Goal: Transaction & Acquisition: Subscribe to service/newsletter

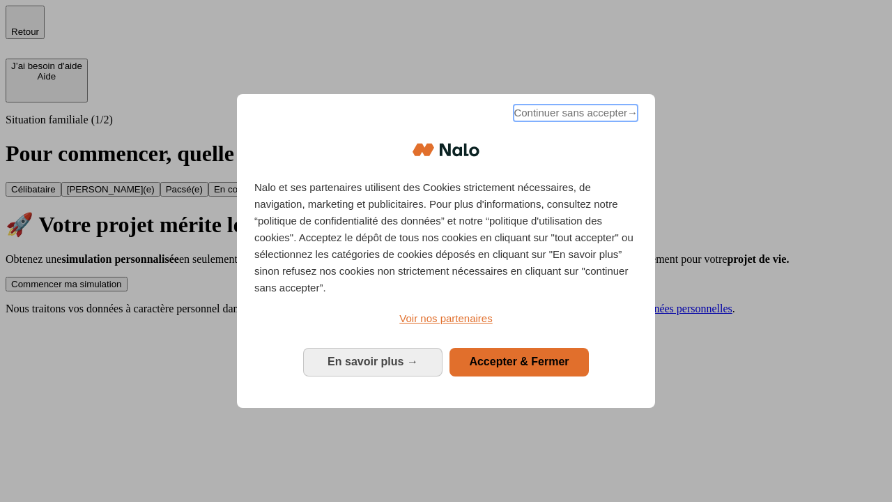
click at [574, 115] on span "Continuer sans accepter →" at bounding box center [576, 113] width 124 height 17
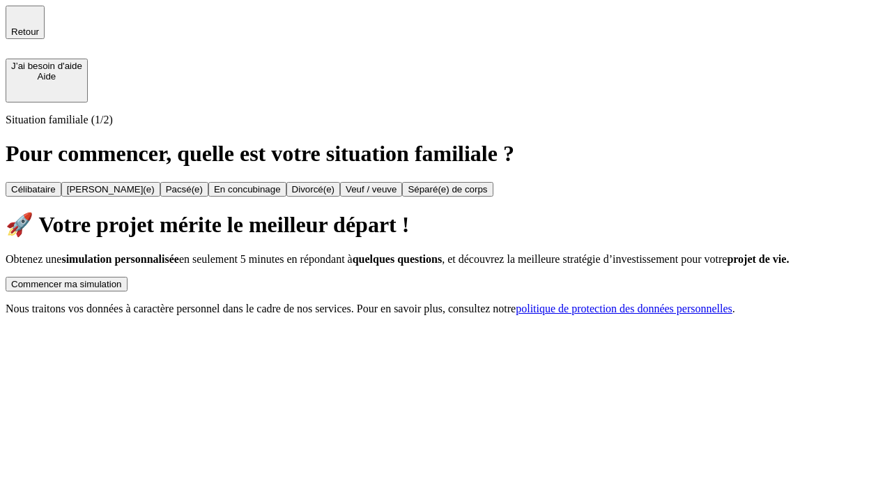
click at [122, 279] on div "Commencer ma simulation" at bounding box center [66, 284] width 111 height 10
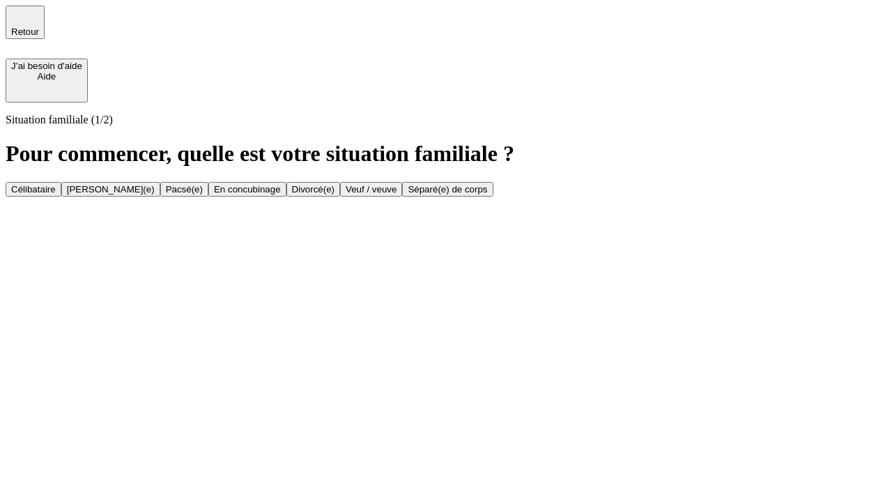
click at [397, 194] on div "Veuf / veuve" at bounding box center [371, 189] width 51 height 10
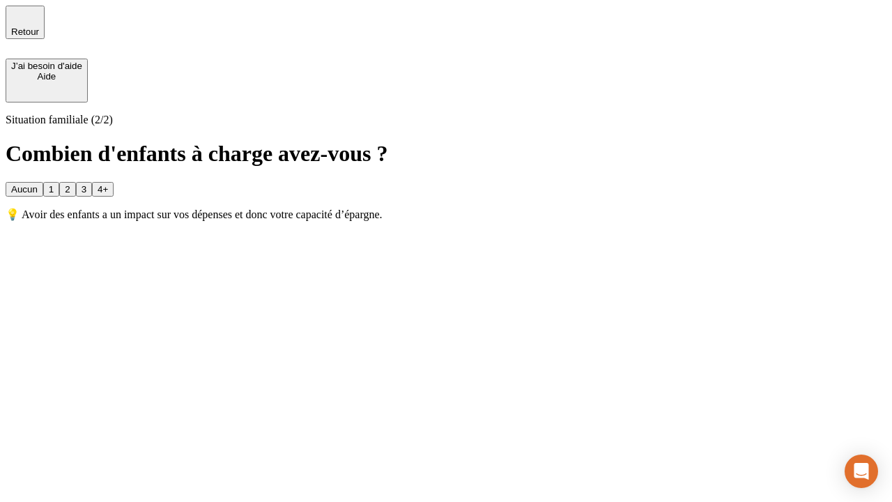
click at [38, 184] on div "Aucun" at bounding box center [24, 189] width 26 height 10
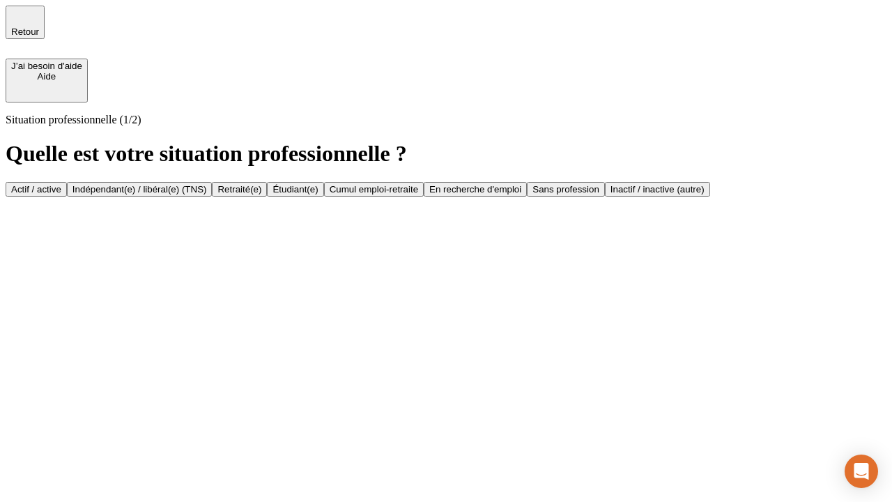
click at [261, 194] on div "Retraité(e)" at bounding box center [239, 189] width 44 height 10
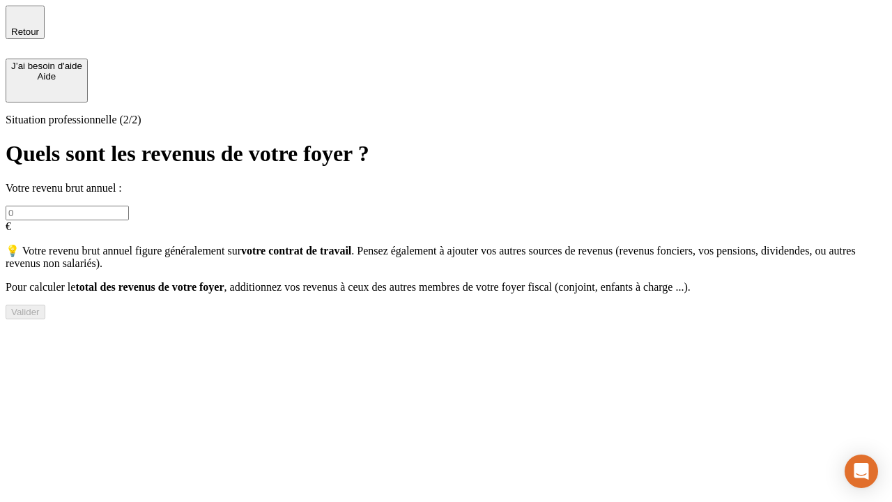
click at [129, 206] on input "text" at bounding box center [67, 213] width 123 height 15
type input "70 000"
click at [40, 317] on div "Valider" at bounding box center [25, 312] width 29 height 10
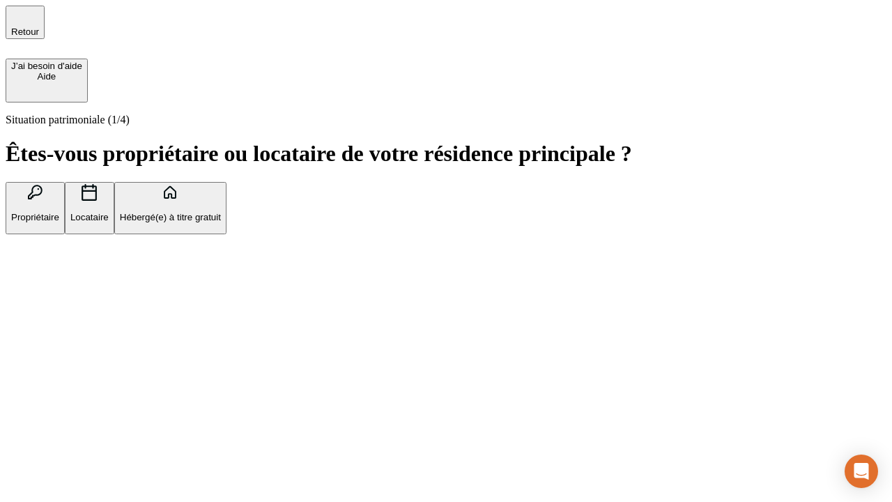
click at [109, 212] on p "Locataire" at bounding box center [89, 217] width 38 height 10
type input "1 000"
click at [109, 212] on p "Locataire" at bounding box center [89, 217] width 38 height 10
click at [40, 309] on div "Valider" at bounding box center [25, 303] width 29 height 10
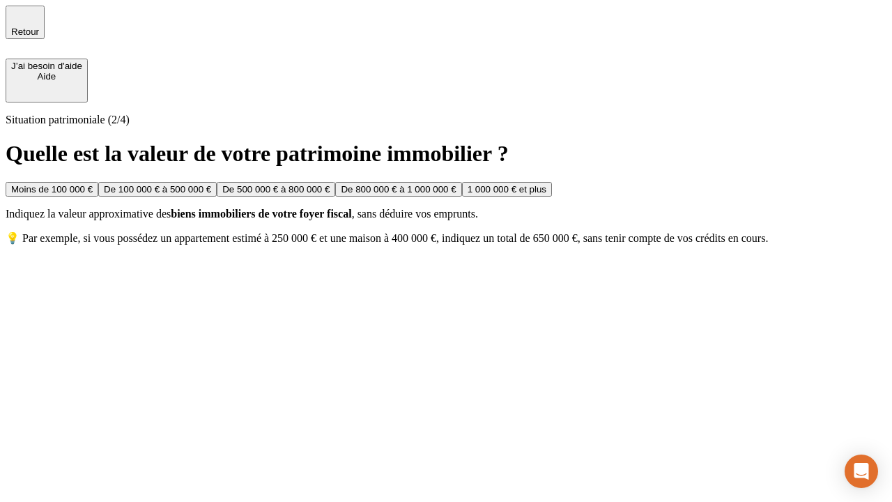
click at [330, 194] on div "De 500 000 € à 800 000 €" at bounding box center [275, 189] width 107 height 10
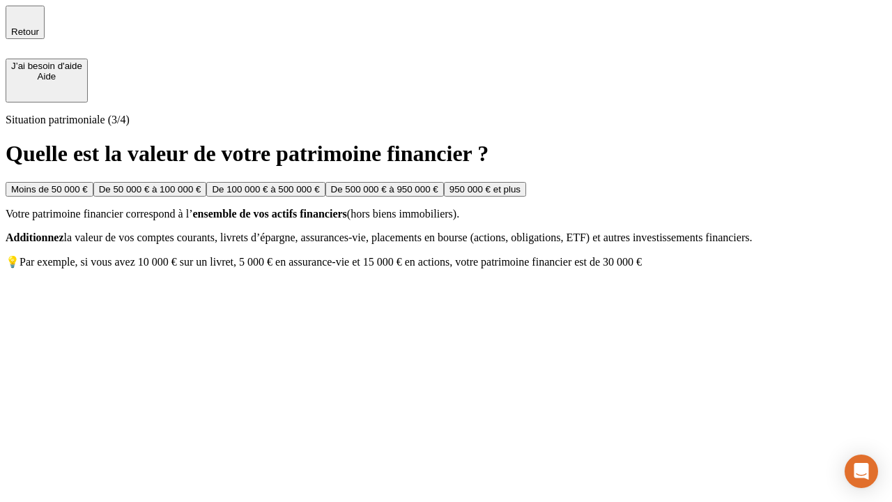
click at [88, 184] on div "Moins de 50 000 €" at bounding box center [49, 189] width 77 height 10
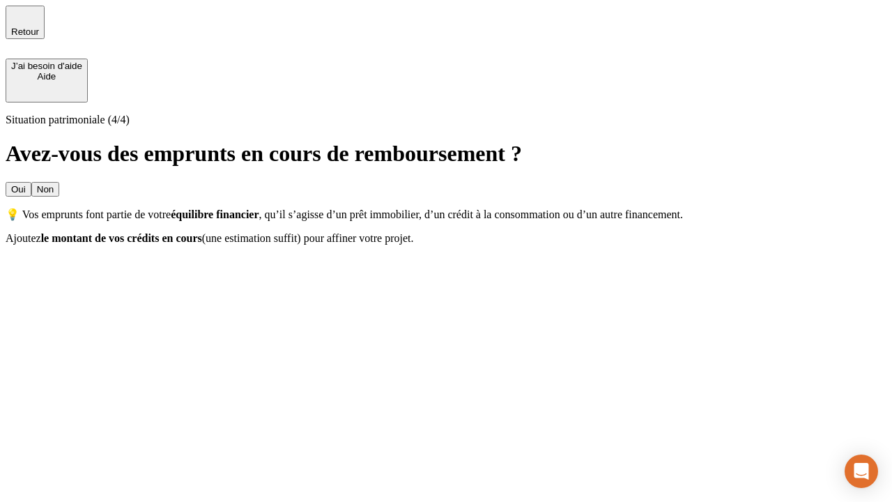
click at [26, 184] on div "Oui" at bounding box center [18, 189] width 15 height 10
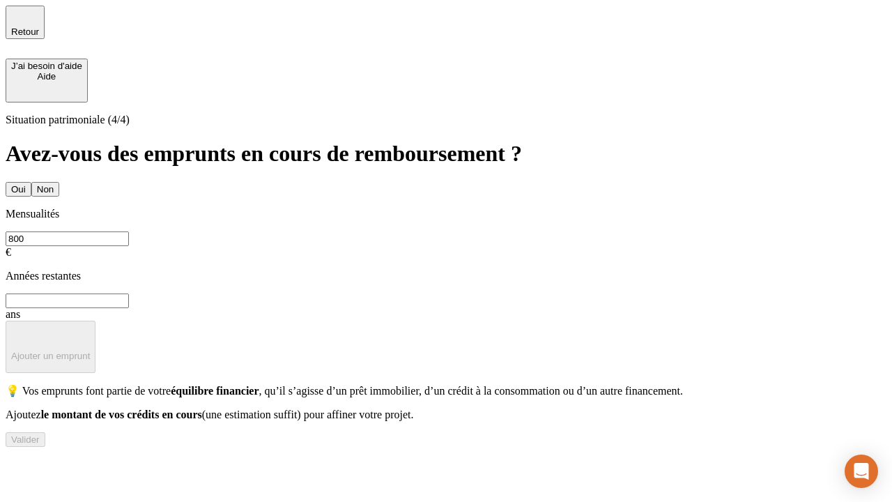
type input "800"
type input "6"
click at [90, 351] on p "Ajouter un emprunt" at bounding box center [50, 356] width 79 height 10
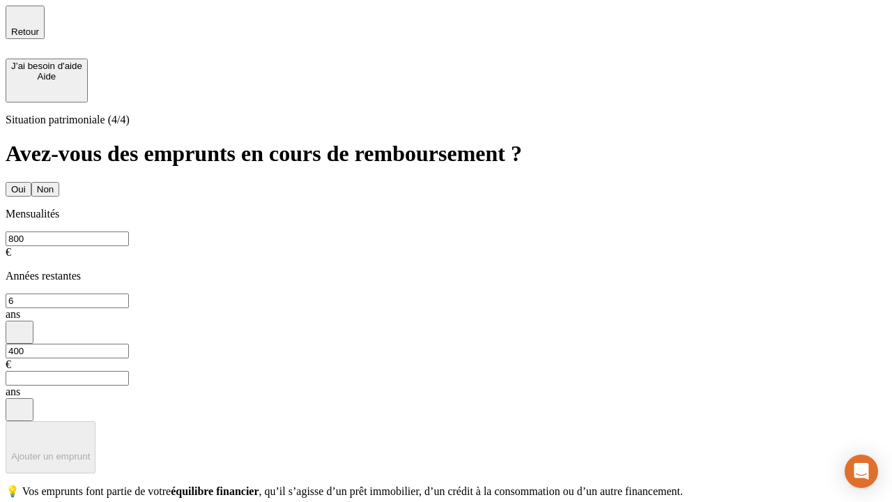
type input "400"
type input "3"
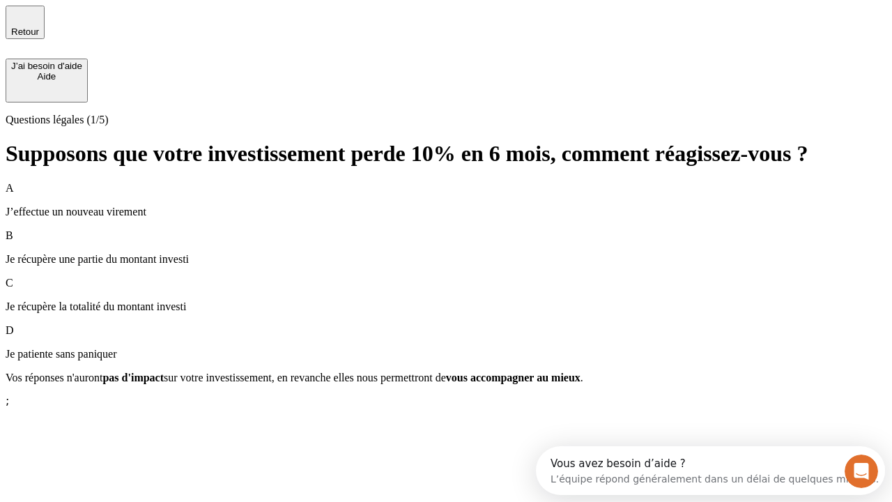
click at [446, 253] on p "Je récupère une partie du montant investi" at bounding box center [446, 259] width 881 height 13
click at [42, 408] on div "Suivant" at bounding box center [26, 402] width 31 height 10
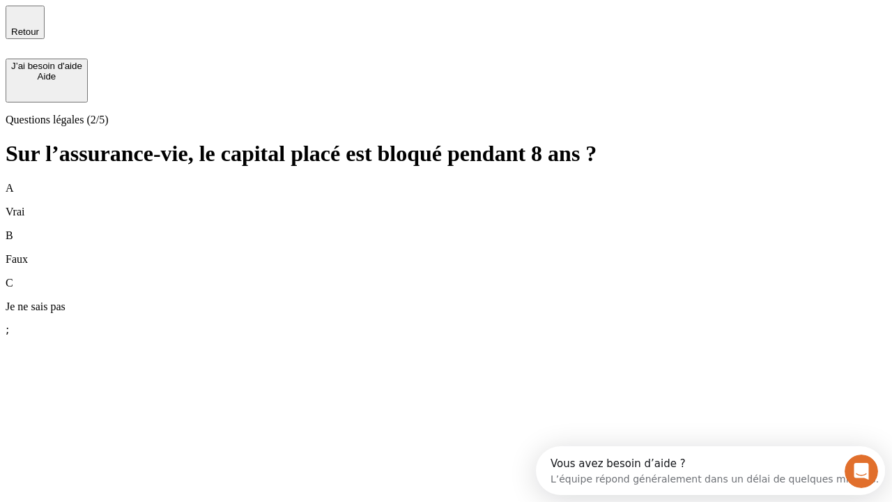
click at [446, 229] on div "B Faux" at bounding box center [446, 247] width 881 height 36
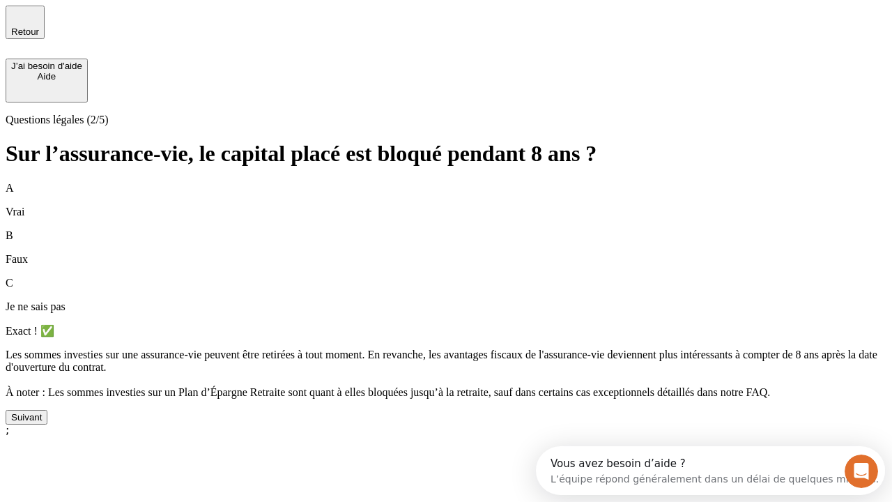
click at [42, 422] on div "Suivant" at bounding box center [26, 417] width 31 height 10
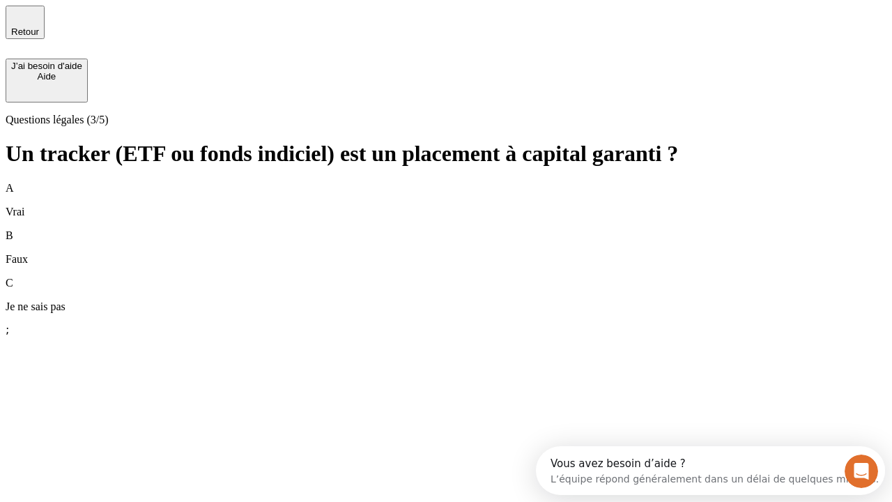
click at [446, 229] on div "B Faux" at bounding box center [446, 247] width 881 height 36
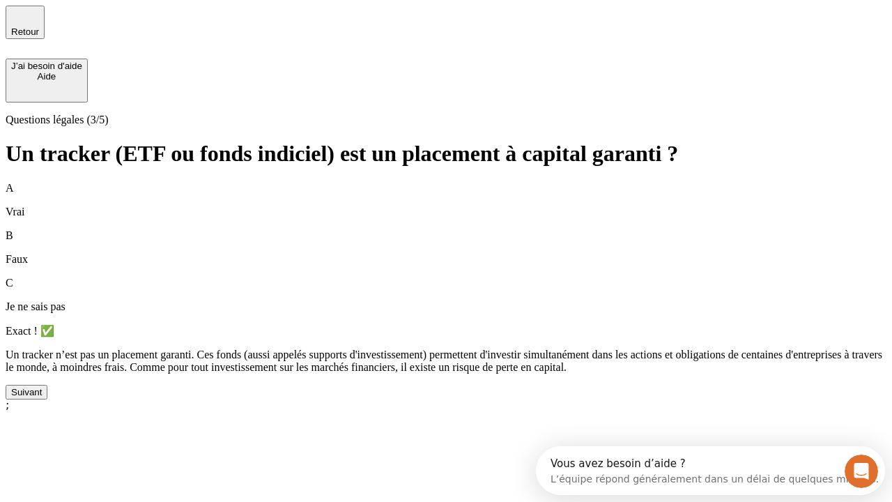
click at [42, 397] on div "Suivant" at bounding box center [26, 392] width 31 height 10
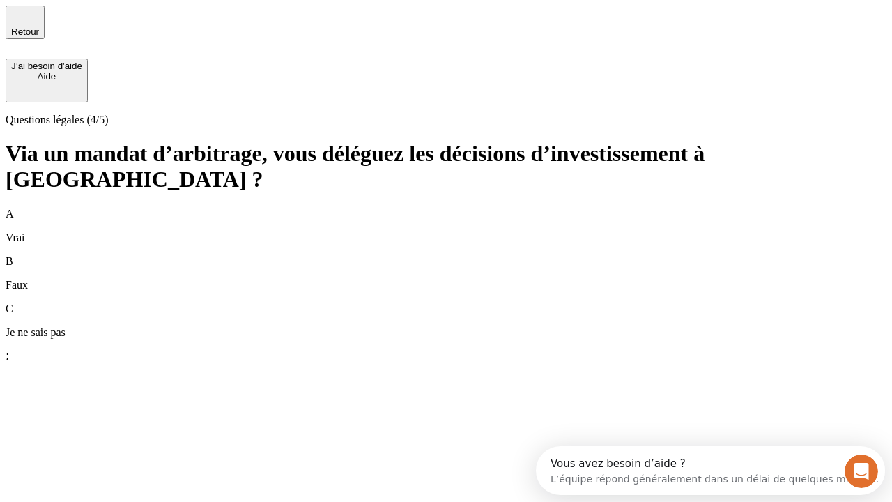
click at [446, 208] on div "A Vrai" at bounding box center [446, 226] width 881 height 36
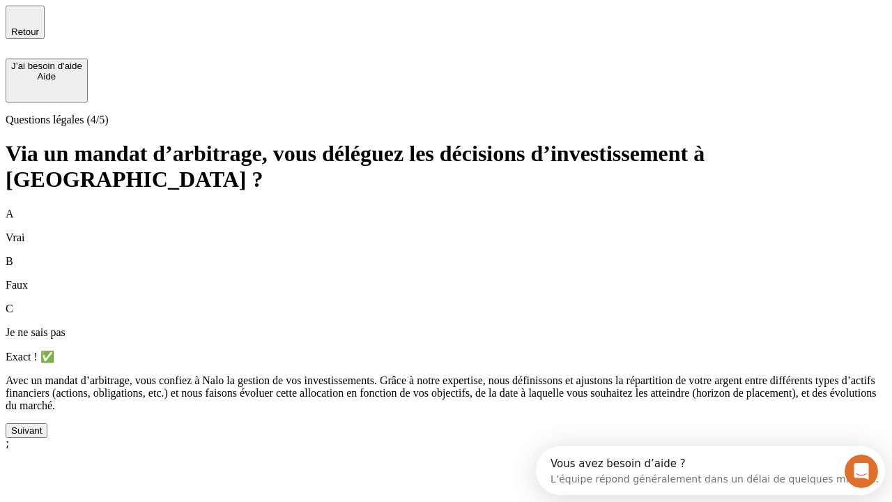
click at [42, 436] on div "Suivant" at bounding box center [26, 430] width 31 height 10
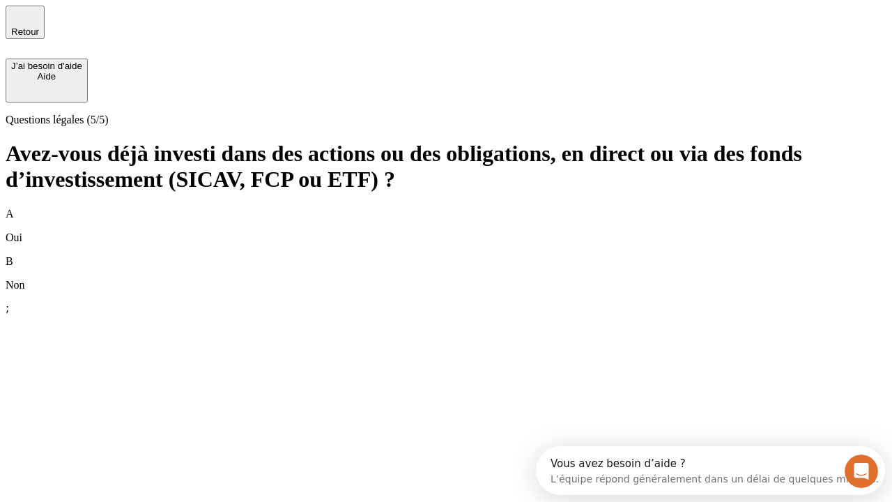
click at [446, 255] on div "B Non" at bounding box center [446, 273] width 881 height 36
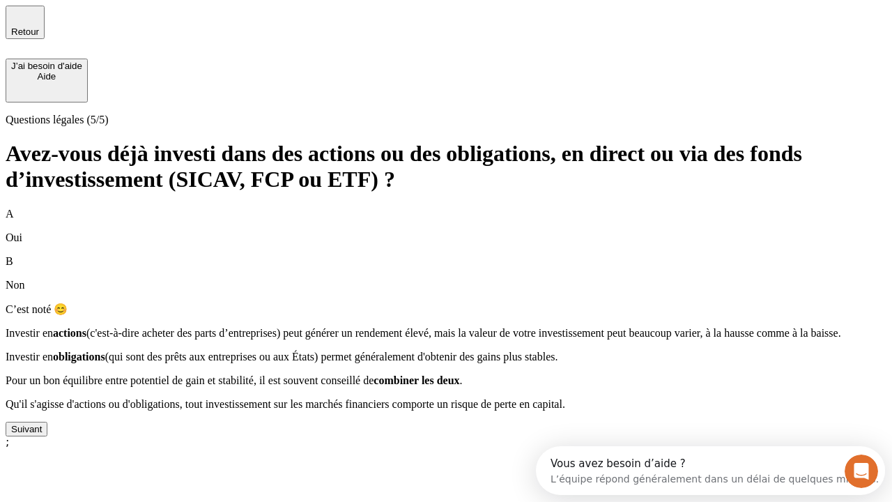
click at [42, 434] on div "Suivant" at bounding box center [26, 429] width 31 height 10
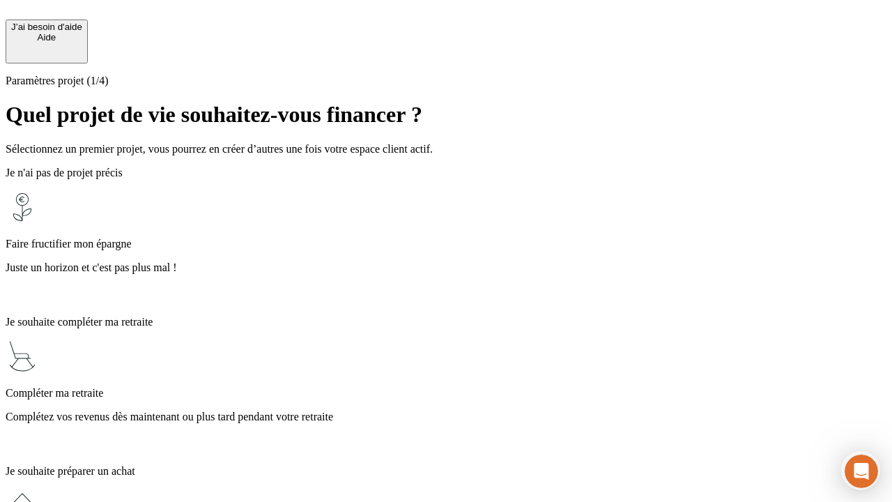
click at [446, 261] on p "Juste un horizon et c'est pas plus mal !" at bounding box center [446, 267] width 881 height 13
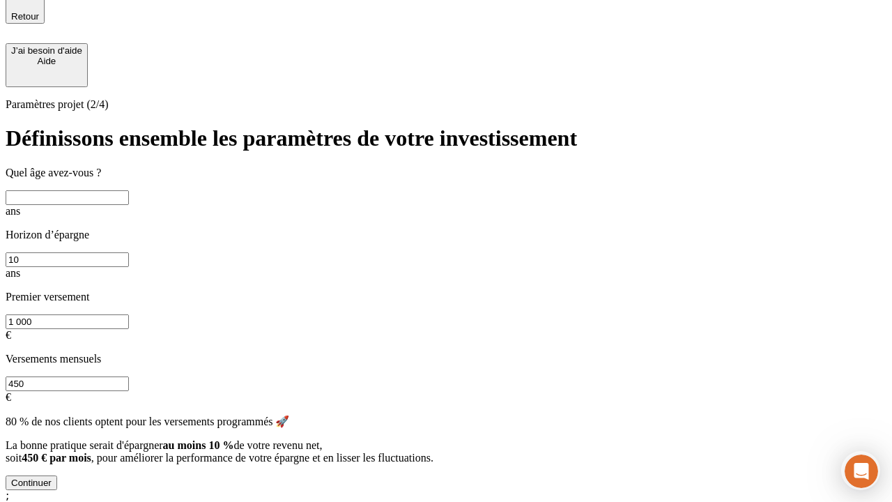
click at [129, 196] on input "text" at bounding box center [67, 197] width 123 height 15
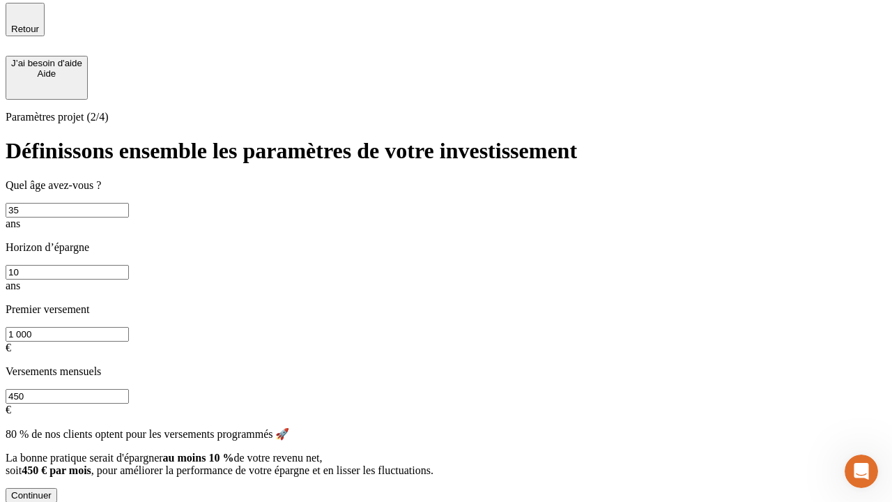
type input "35"
click at [129, 265] on input "10" at bounding box center [67, 272] width 123 height 15
click at [129, 327] on input "1 000" at bounding box center [67, 334] width 123 height 15
type input "500"
click at [129, 389] on input "450" at bounding box center [67, 396] width 123 height 15
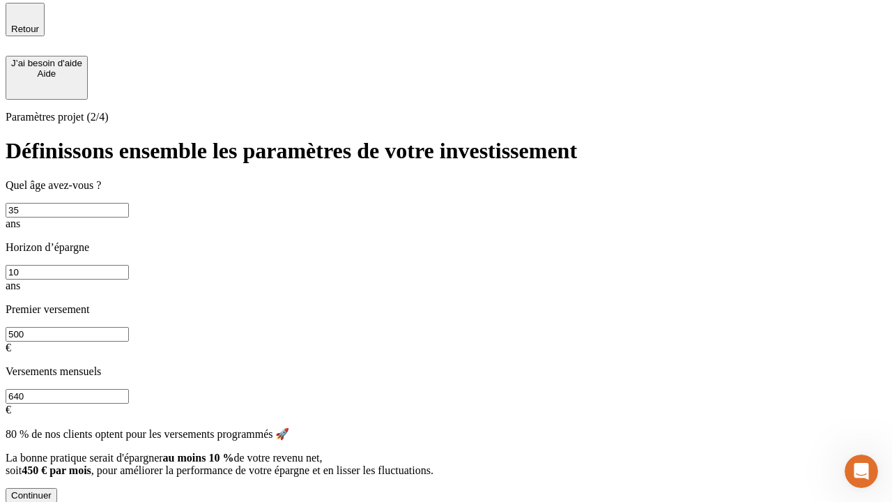
type input "640"
click at [52, 490] on div "Continuer" at bounding box center [31, 495] width 40 height 10
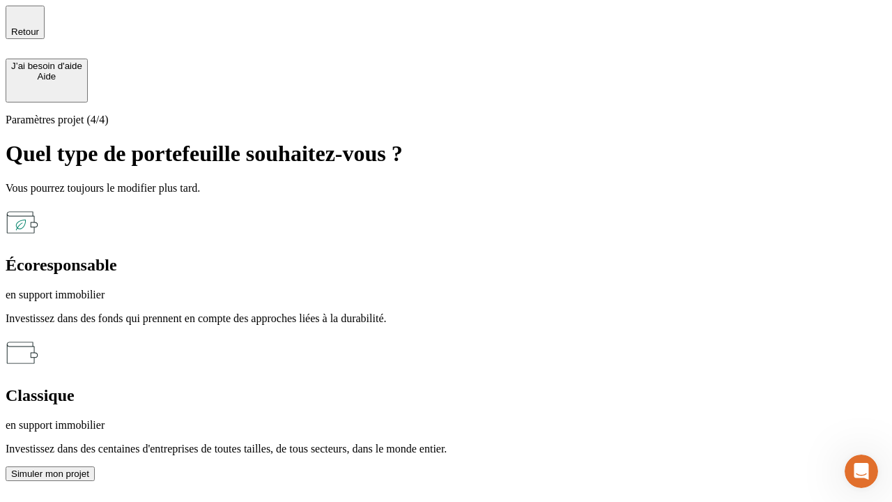
click at [294, 289] on p "en support immobilier" at bounding box center [446, 295] width 881 height 13
click at [89, 468] on div "Simuler mon projet" at bounding box center [50, 473] width 78 height 10
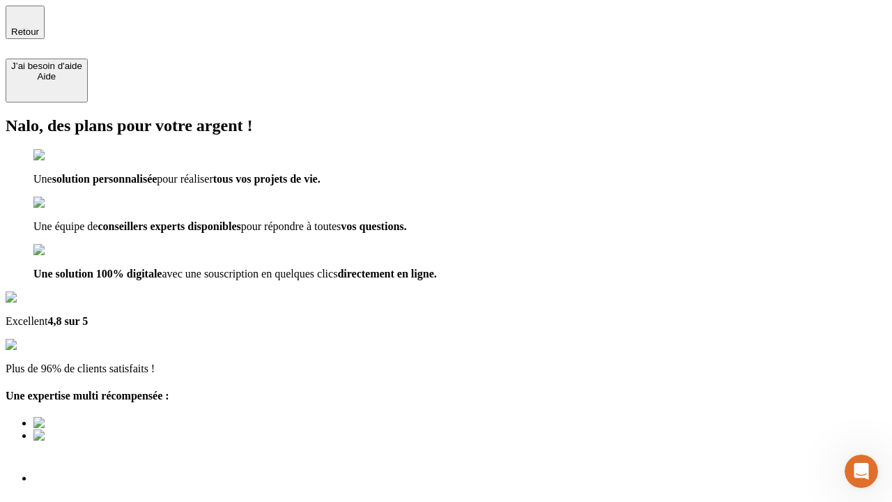
type input "[EMAIL_ADDRESS][DOMAIN_NAME]"
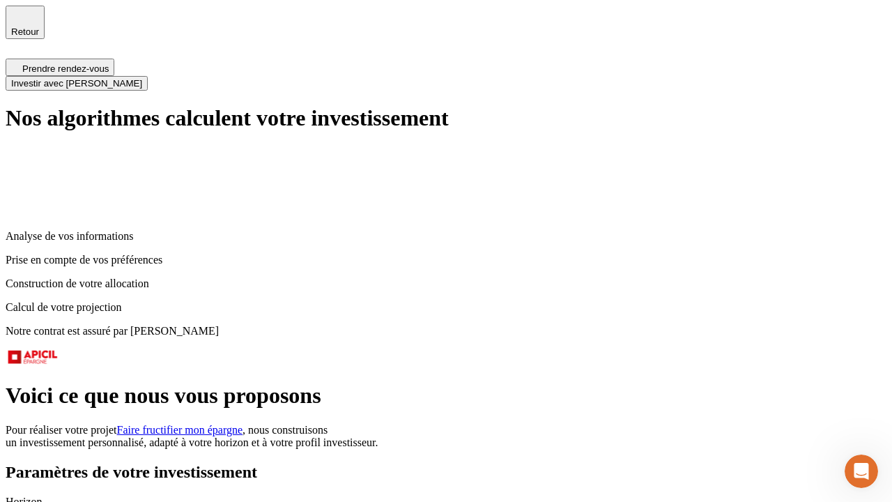
scroll to position [6, 0]
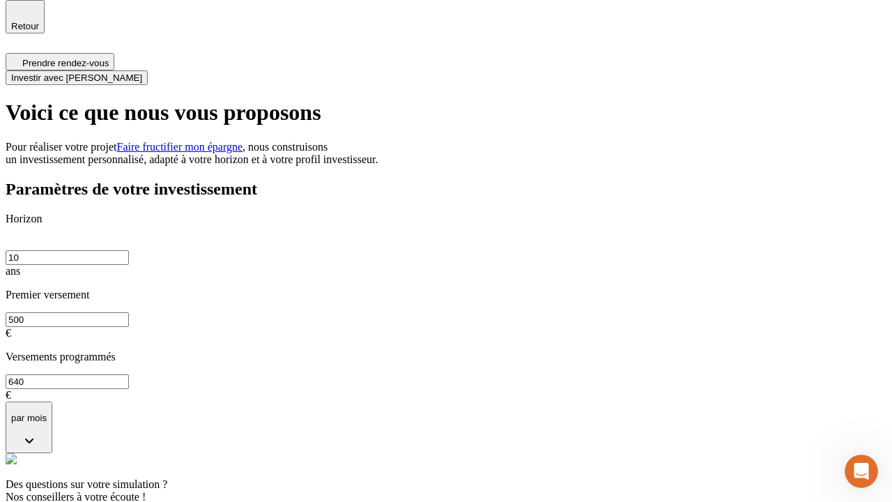
click at [142, 72] on span "Investir avec [PERSON_NAME]" at bounding box center [76, 77] width 131 height 10
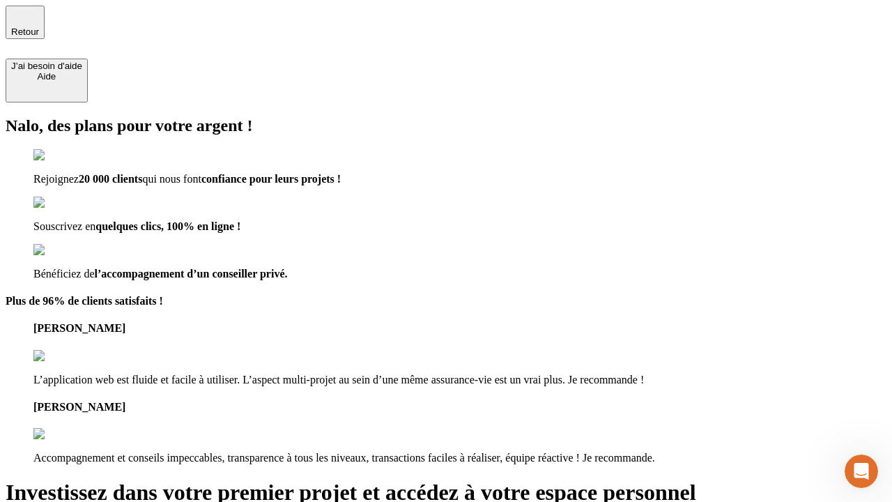
type input "[EMAIL_ADDRESS][DOMAIN_NAME]"
